Goal: Task Accomplishment & Management: Use online tool/utility

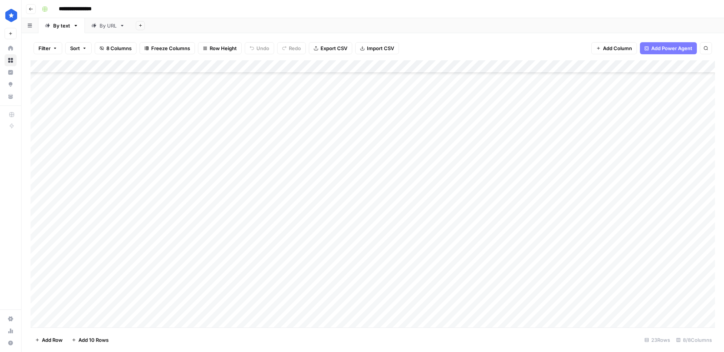
scroll to position [52, 0]
click at [87, 320] on div "Add Column" at bounding box center [373, 193] width 684 height 267
click at [159, 309] on div "Add Column" at bounding box center [373, 193] width 684 height 267
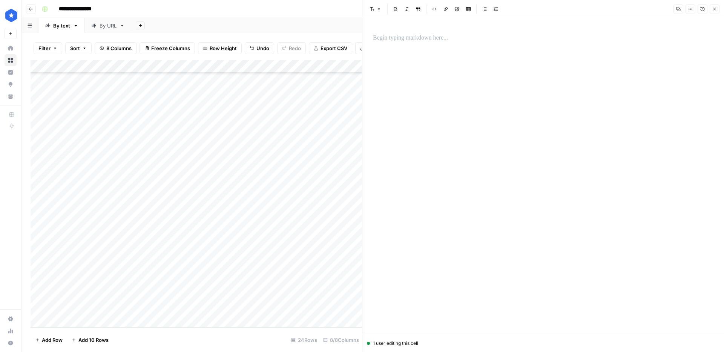
click at [436, 44] on div at bounding box center [543, 38] width 350 height 16
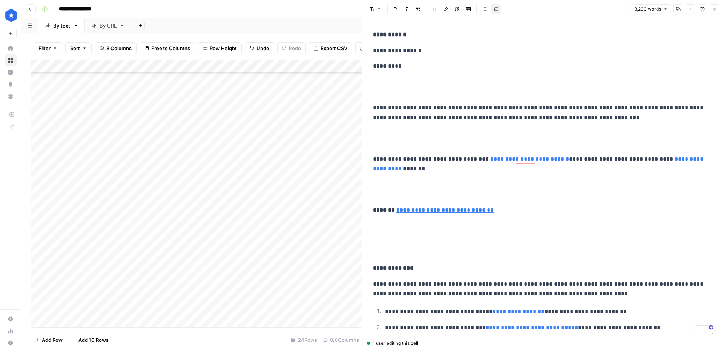
click at [214, 297] on div "Add Column" at bounding box center [196, 193] width 331 height 267
click at [214, 310] on div "Add Column" at bounding box center [196, 193] width 331 height 267
type textarea "**********"
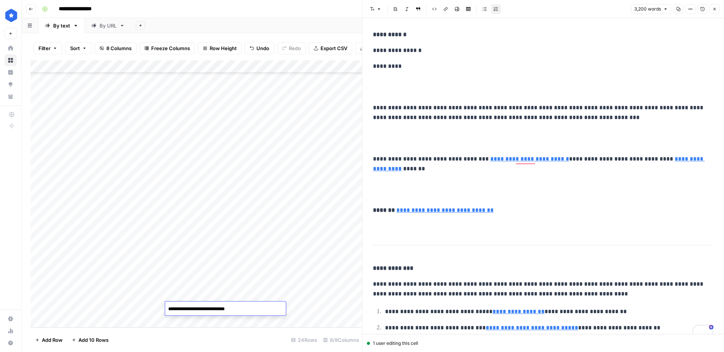
click at [321, 313] on div "Add Column" at bounding box center [196, 193] width 331 height 267
click at [320, 309] on div "Add Column" at bounding box center [196, 193] width 331 height 267
click at [110, 28] on div "By URL" at bounding box center [108, 26] width 17 height 8
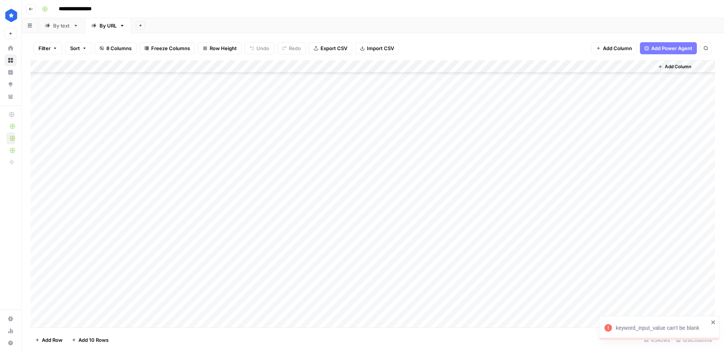
scroll to position [309, 0]
click at [93, 324] on div "Add Column" at bounding box center [373, 193] width 684 height 267
click at [256, 303] on div "Add Column" at bounding box center [373, 193] width 684 height 267
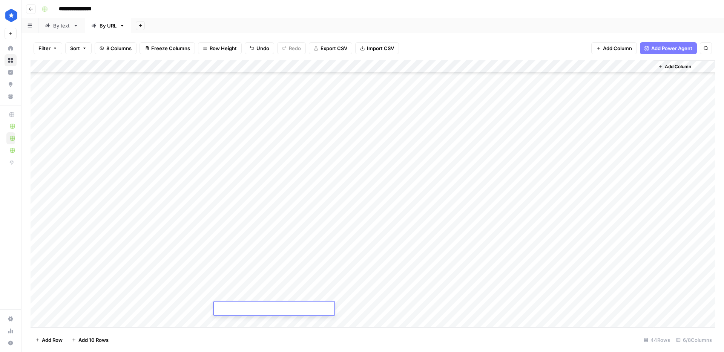
type textarea "**********"
click at [168, 308] on div "Add Column" at bounding box center [373, 193] width 684 height 267
click at [184, 307] on div "Add Column" at bounding box center [373, 193] width 684 height 267
type textarea "**********"
click at [365, 308] on div "Add Column" at bounding box center [373, 193] width 684 height 267
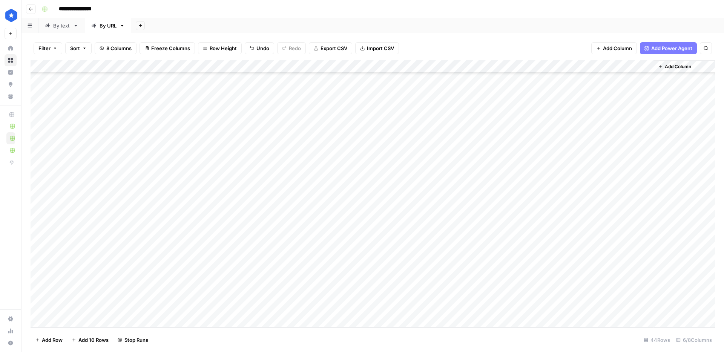
click at [63, 25] on div "By text" at bounding box center [61, 26] width 17 height 8
click at [102, 25] on div "By URL" at bounding box center [108, 26] width 17 height 8
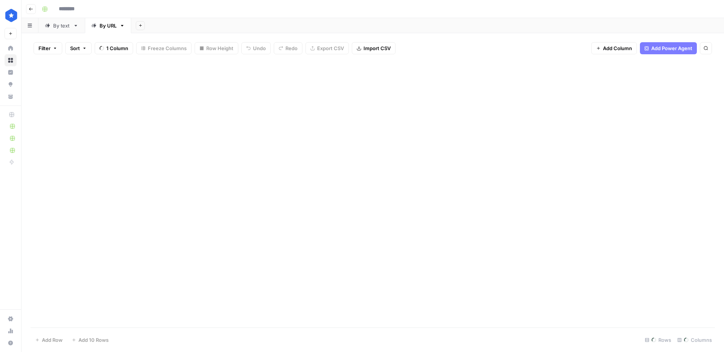
type input "**********"
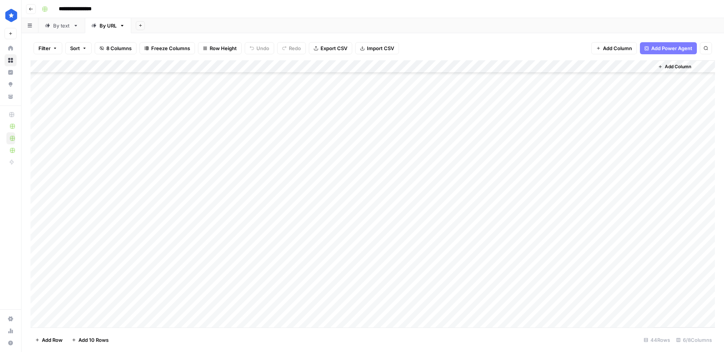
scroll to position [322, 0]
click at [65, 28] on div "By text" at bounding box center [61, 26] width 17 height 8
